Goal: Transaction & Acquisition: Purchase product/service

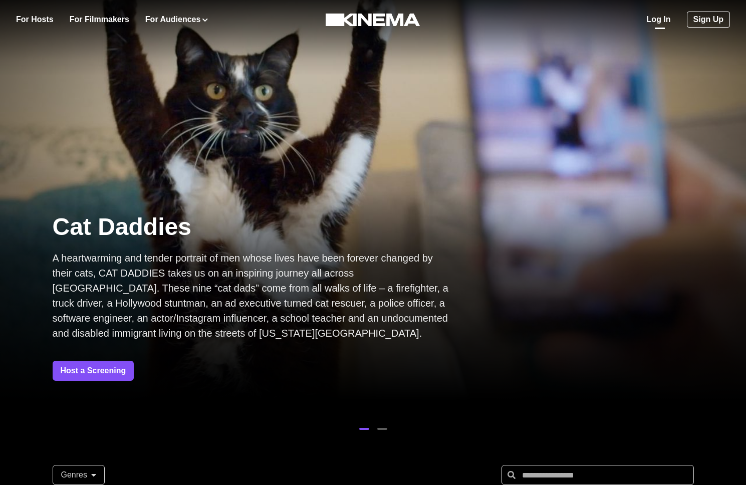
click at [671, 20] on link "Log In" at bounding box center [659, 20] width 24 height 12
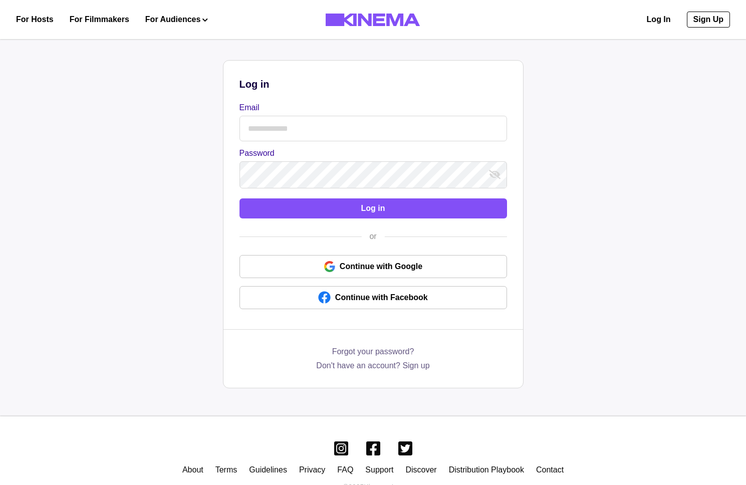
click at [317, 107] on label "Email" at bounding box center [371, 108] width 262 height 12
click at [317, 116] on input "Email" at bounding box center [374, 129] width 268 height 26
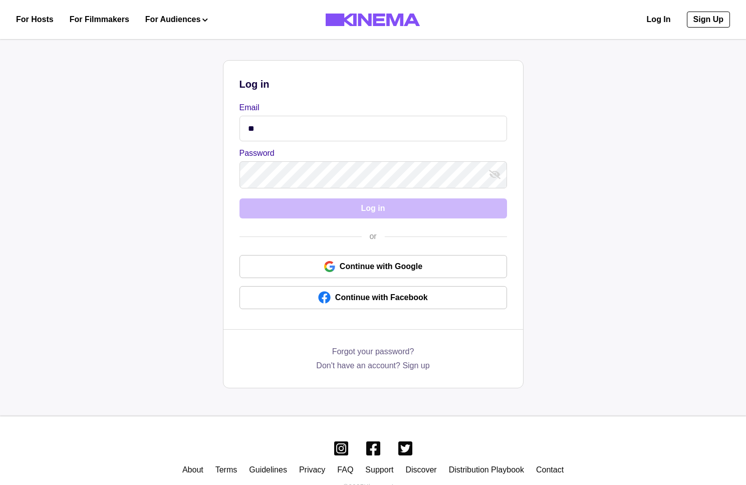
type input "**********"
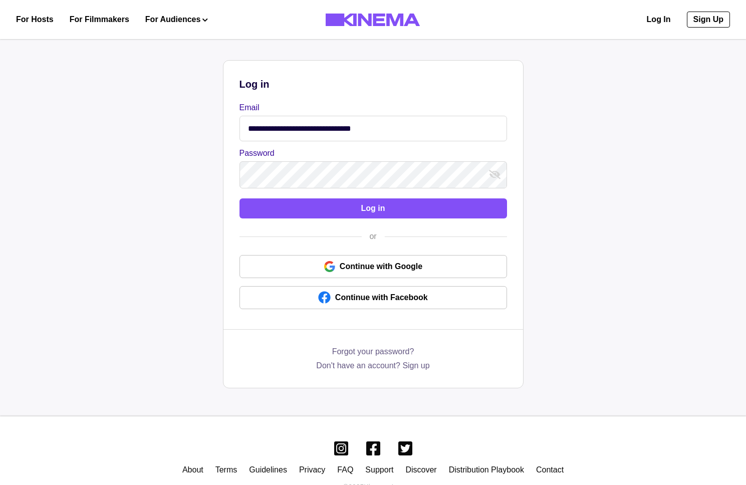
click at [302, 220] on div "**********" at bounding box center [373, 193] width 300 height 265
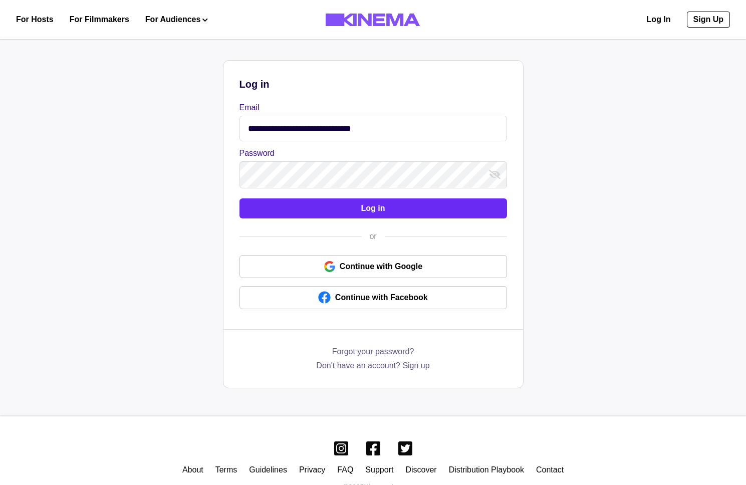
click at [298, 210] on button "Log in" at bounding box center [374, 208] width 268 height 20
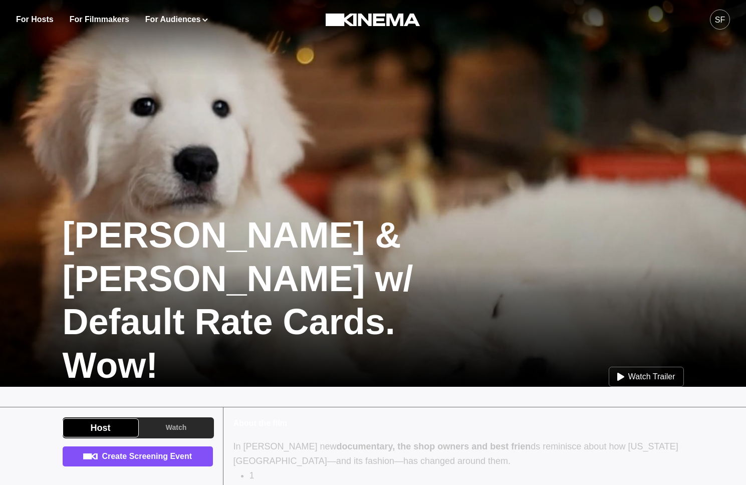
scroll to position [2, 0]
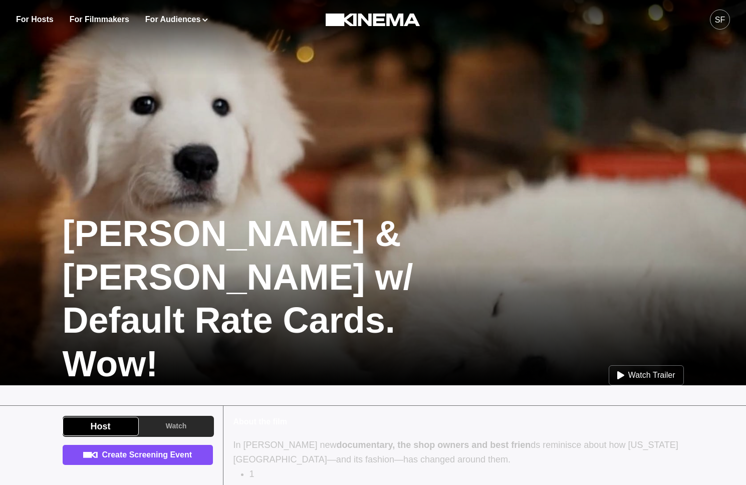
click at [729, 24] on button "SF" at bounding box center [720, 19] width 20 height 39
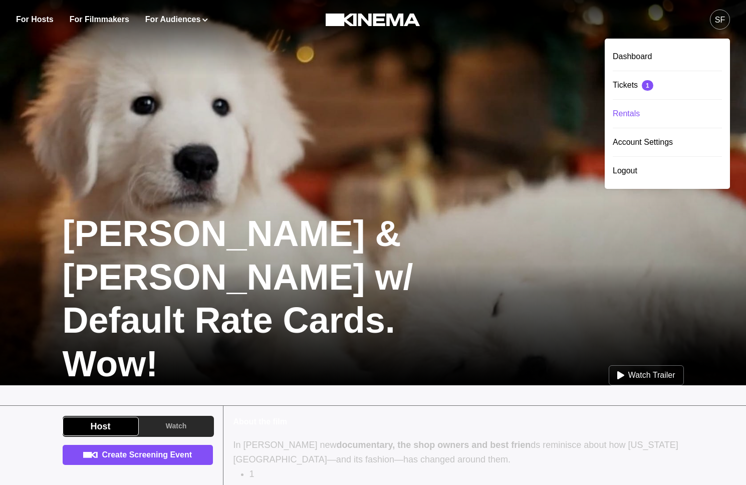
click at [636, 121] on div "Rentals" at bounding box center [667, 114] width 109 height 28
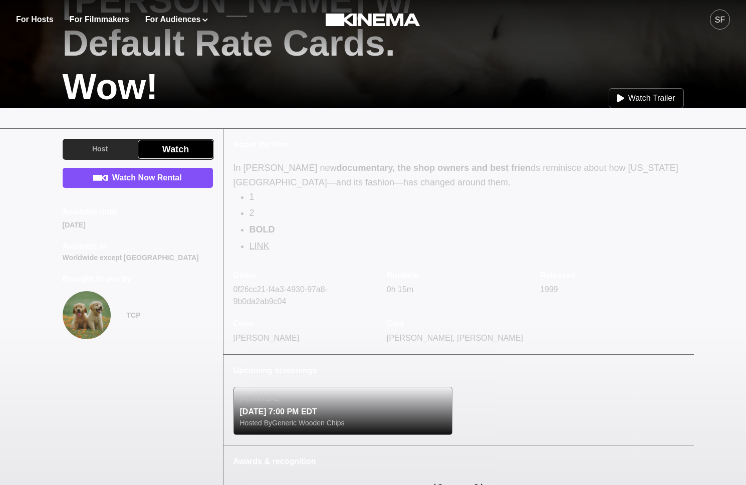
scroll to position [365, 0]
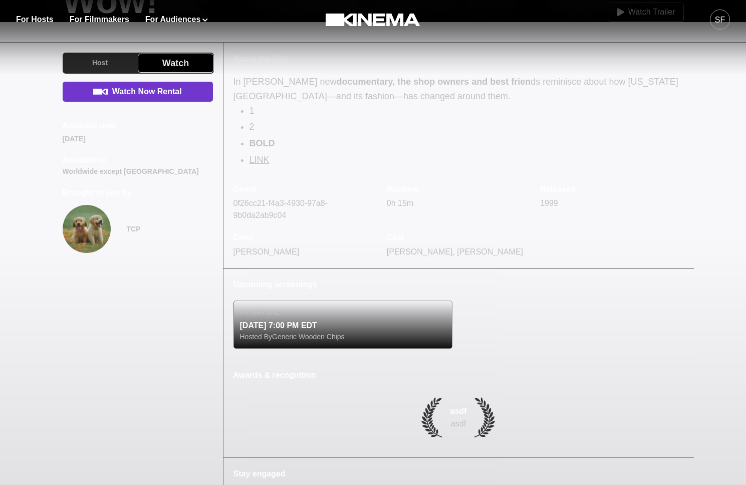
click at [123, 95] on link "Watch Now Rental" at bounding box center [138, 92] width 150 height 20
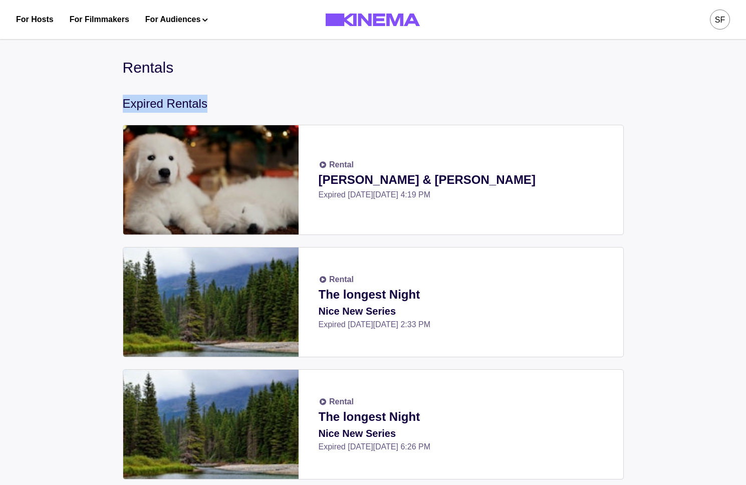
drag, startPoint x: 135, startPoint y: 110, endPoint x: 74, endPoint y: 110, distance: 61.1
click at [433, 130] on div "Rental Allan & Suzi Expired on Fri, Aug 22 2025, 4:19 PM" at bounding box center [461, 179] width 325 height 109
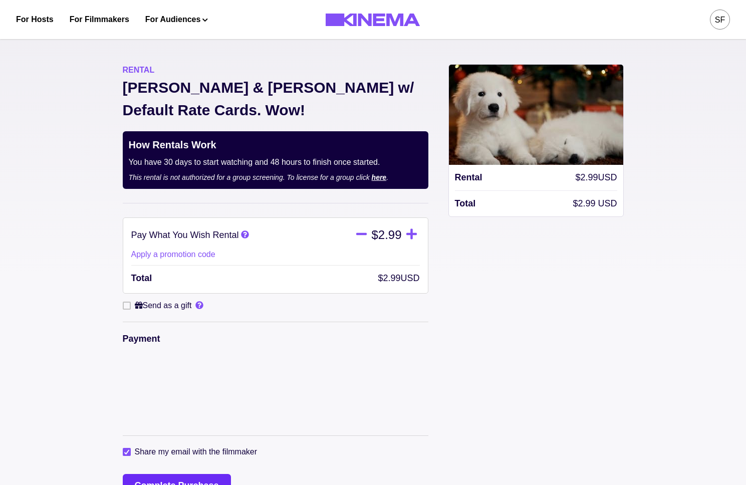
click at [190, 474] on button "Complete Purchase" at bounding box center [177, 486] width 108 height 24
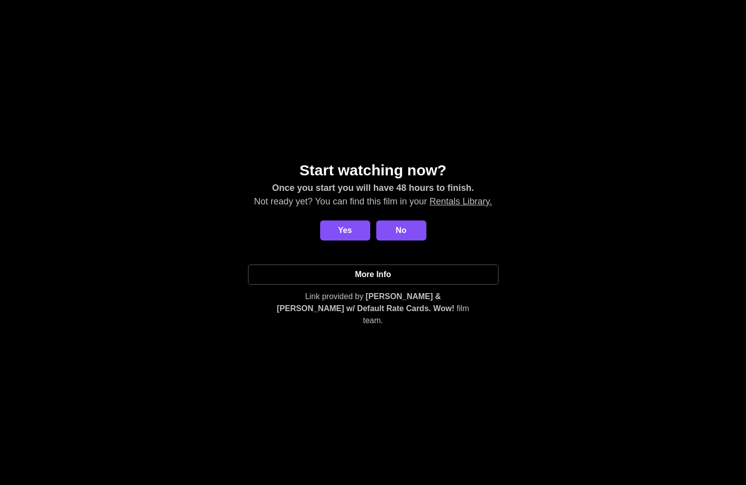
click at [297, 249] on div "Start watching now? Once you start you will have 48 hours to finish. Not ready …" at bounding box center [373, 243] width 722 height 168
click at [352, 241] on button "Yes" at bounding box center [345, 230] width 50 height 20
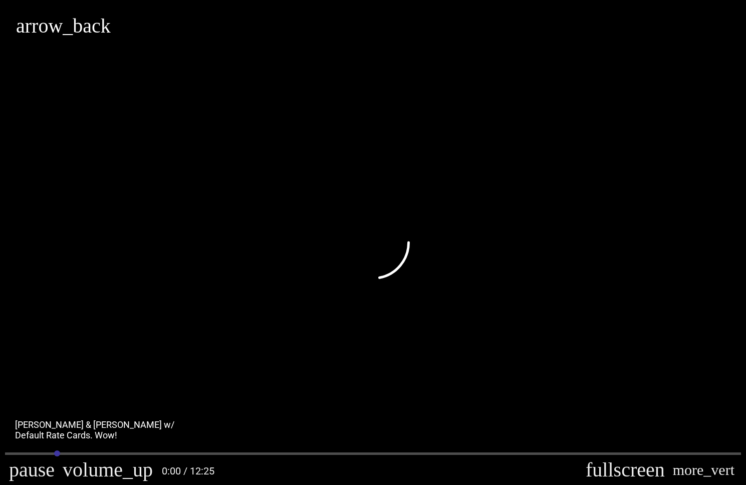
type input "********"
click at [22, 467] on button "pause" at bounding box center [32, 470] width 54 height 30
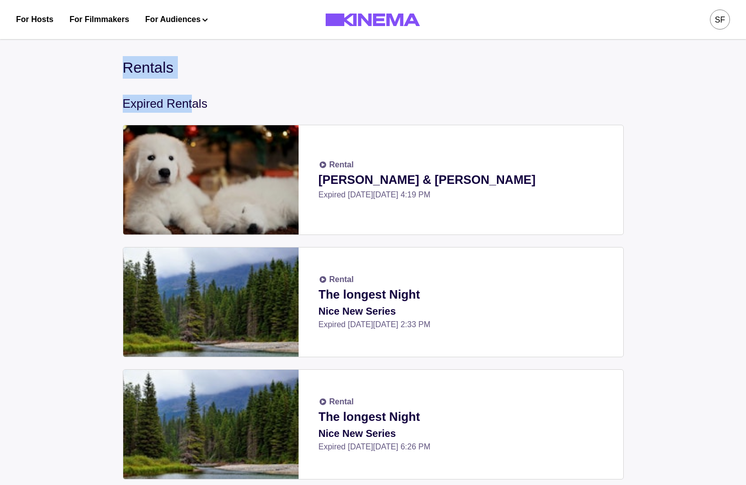
drag, startPoint x: 108, startPoint y: 52, endPoint x: 195, endPoint y: 111, distance: 105.6
click at [127, 108] on div "Expired Rentals" at bounding box center [373, 104] width 501 height 18
drag, startPoint x: 127, startPoint y: 108, endPoint x: 210, endPoint y: 133, distance: 86.7
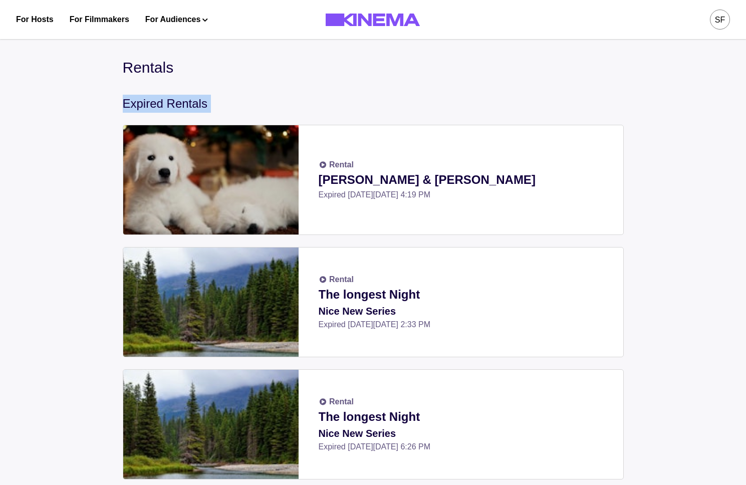
drag, startPoint x: 113, startPoint y: 61, endPoint x: 189, endPoint y: 224, distance: 180.0
